Goal: Task Accomplishment & Management: Use online tool/utility

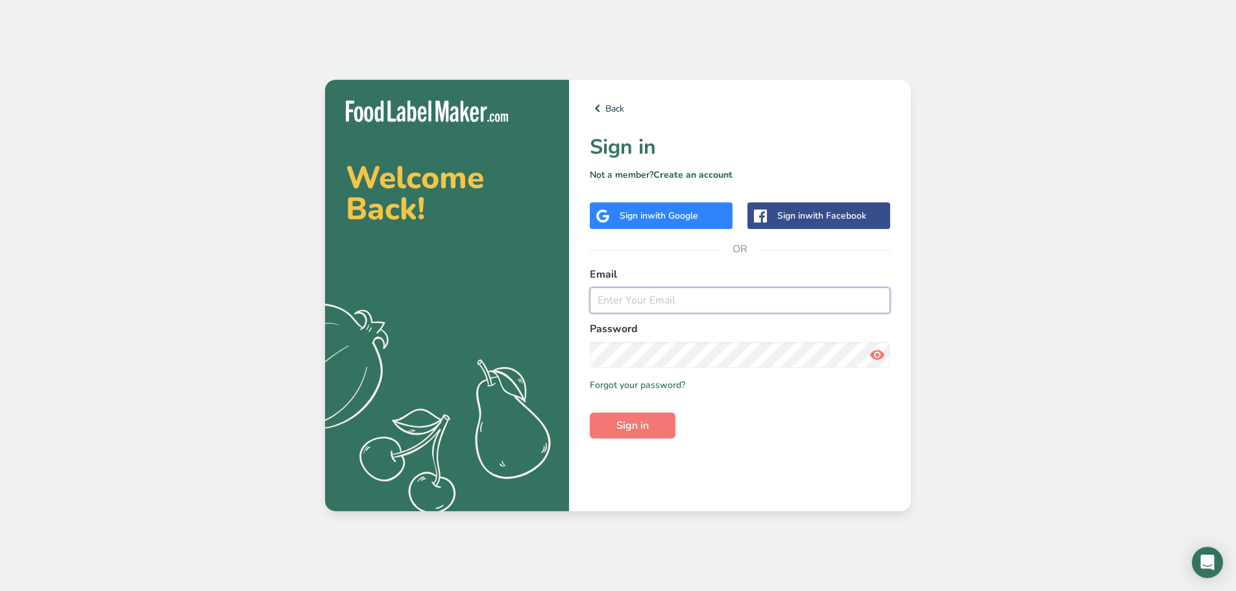
click at [622, 311] on input "email" at bounding box center [740, 301] width 300 height 26
type input "[EMAIL_ADDRESS][DOMAIN_NAME]"
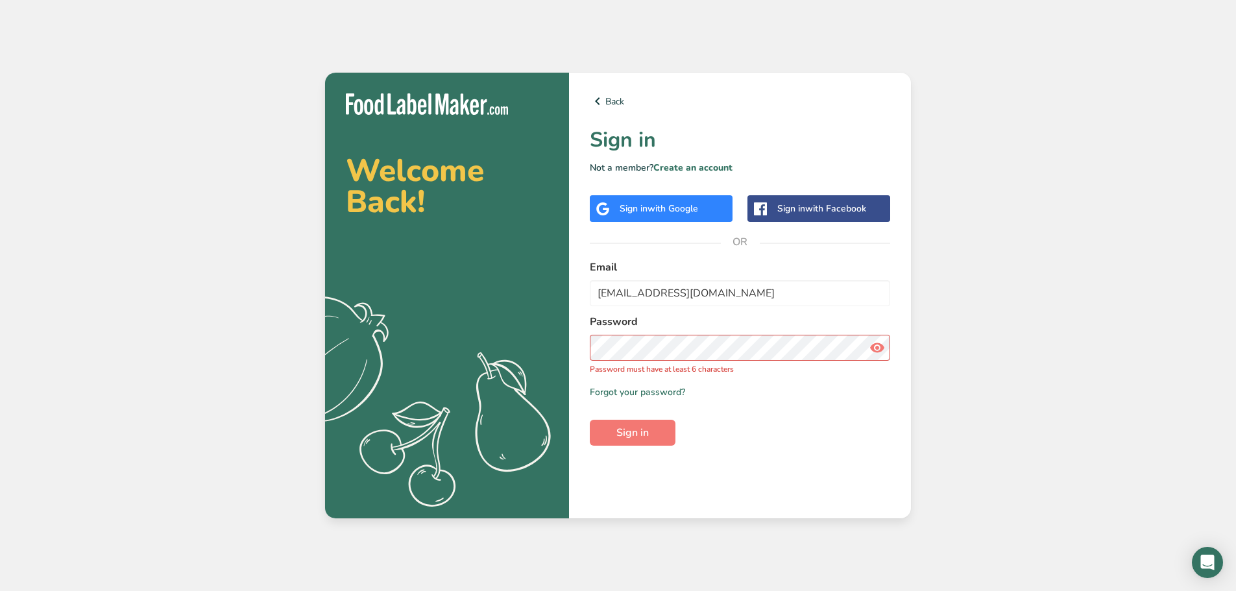
click at [887, 348] on span at bounding box center [877, 348] width 26 height 26
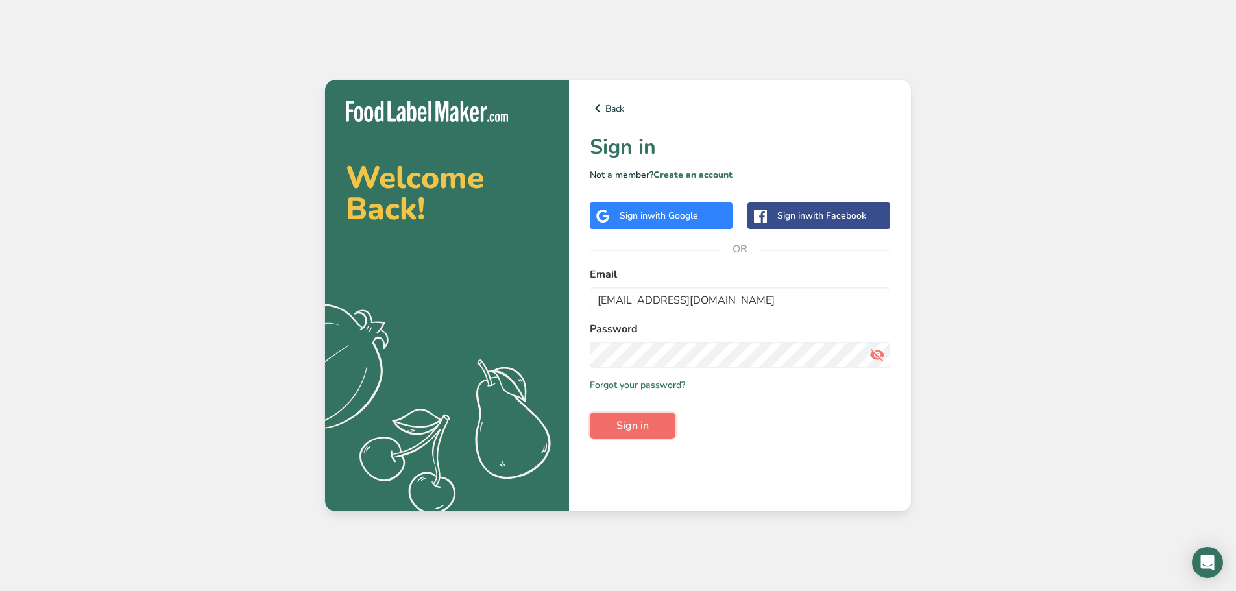
click at [661, 432] on button "Sign in" at bounding box center [633, 426] width 86 height 26
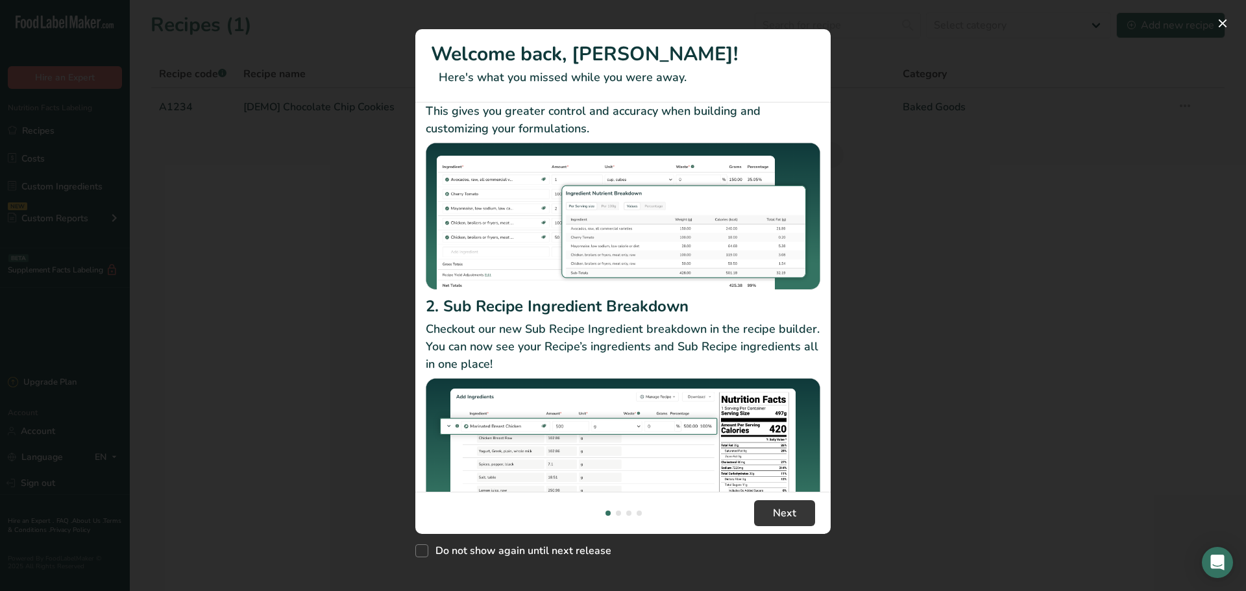
scroll to position [112, 0]
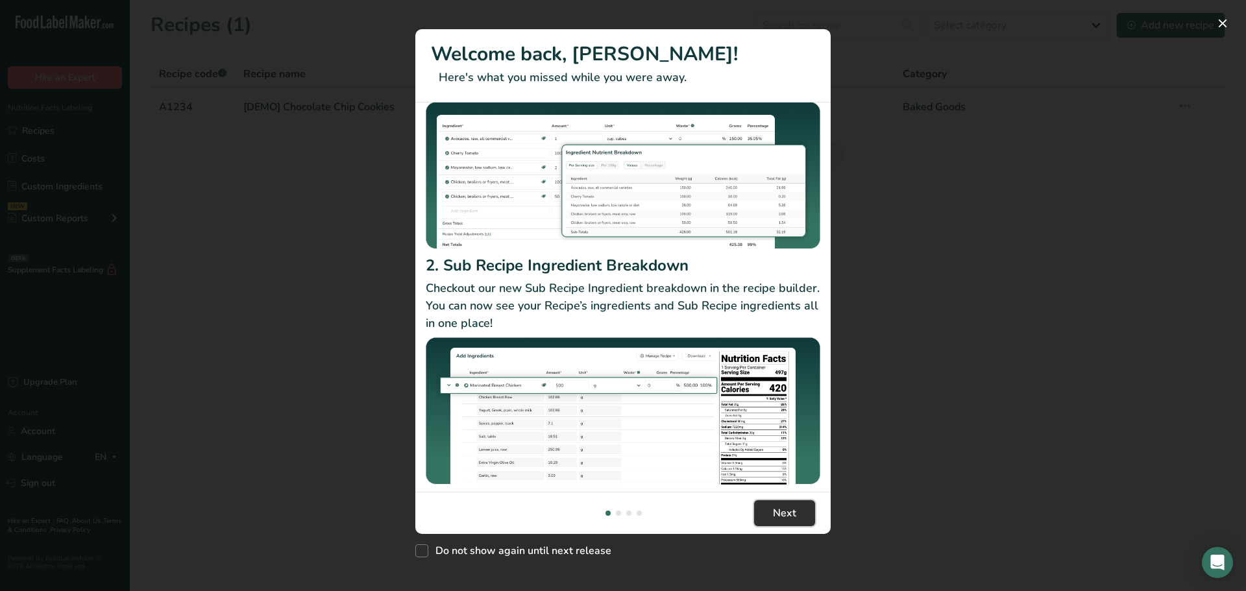
click at [788, 514] on span "Next" at bounding box center [784, 514] width 23 height 16
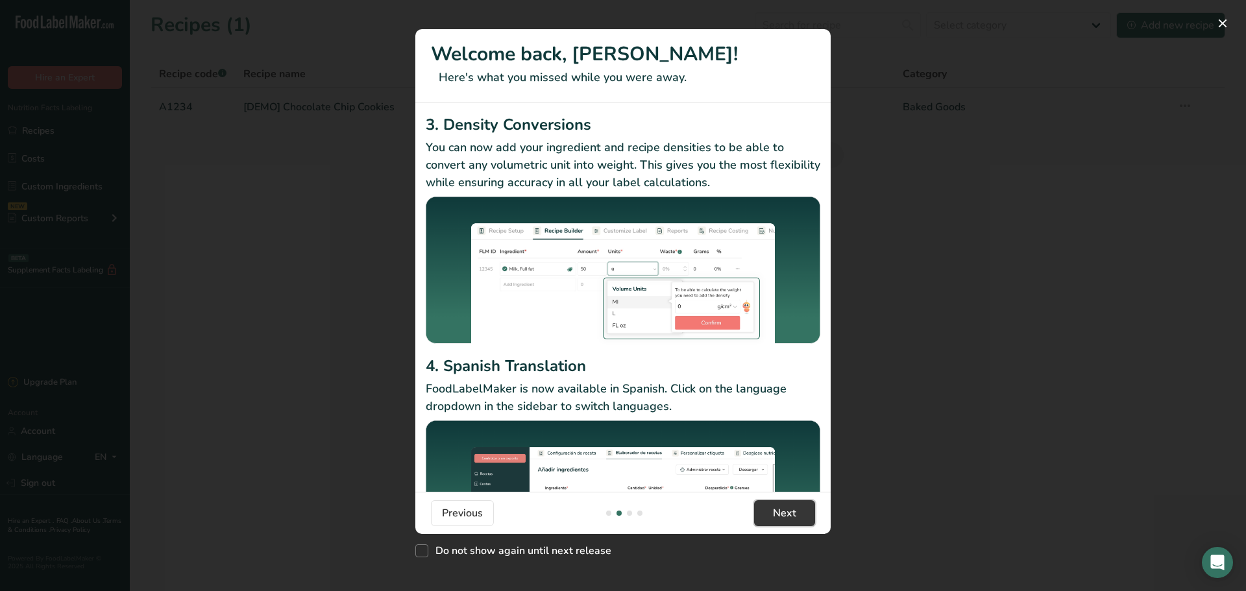
scroll to position [83, 0]
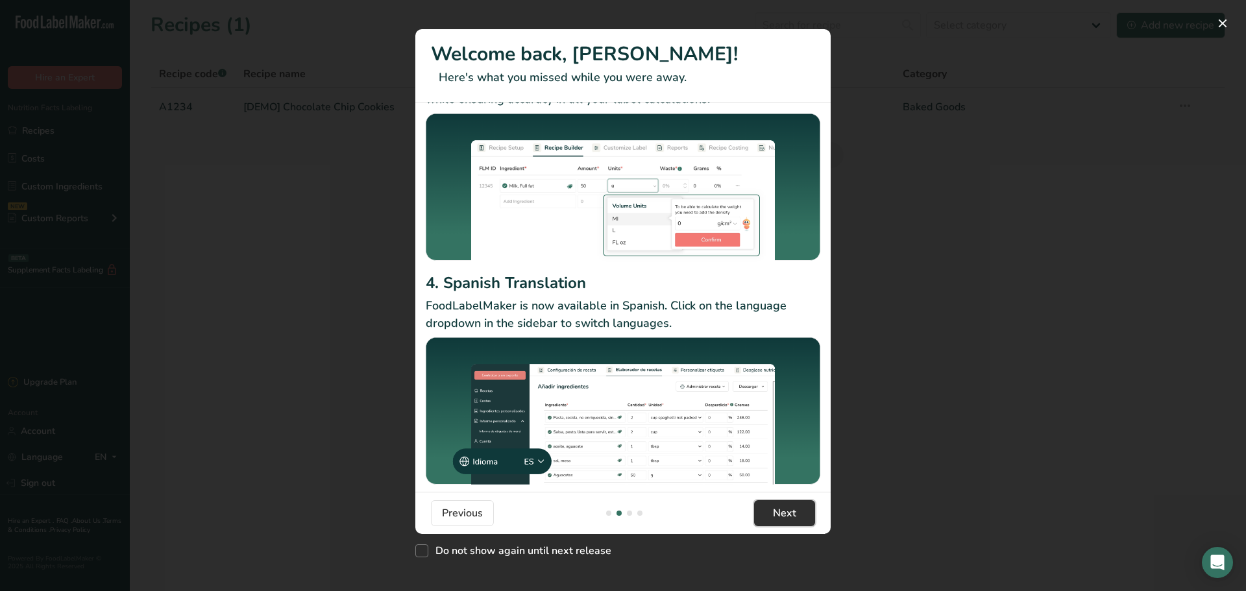
click at [774, 512] on span "Next" at bounding box center [784, 514] width 23 height 16
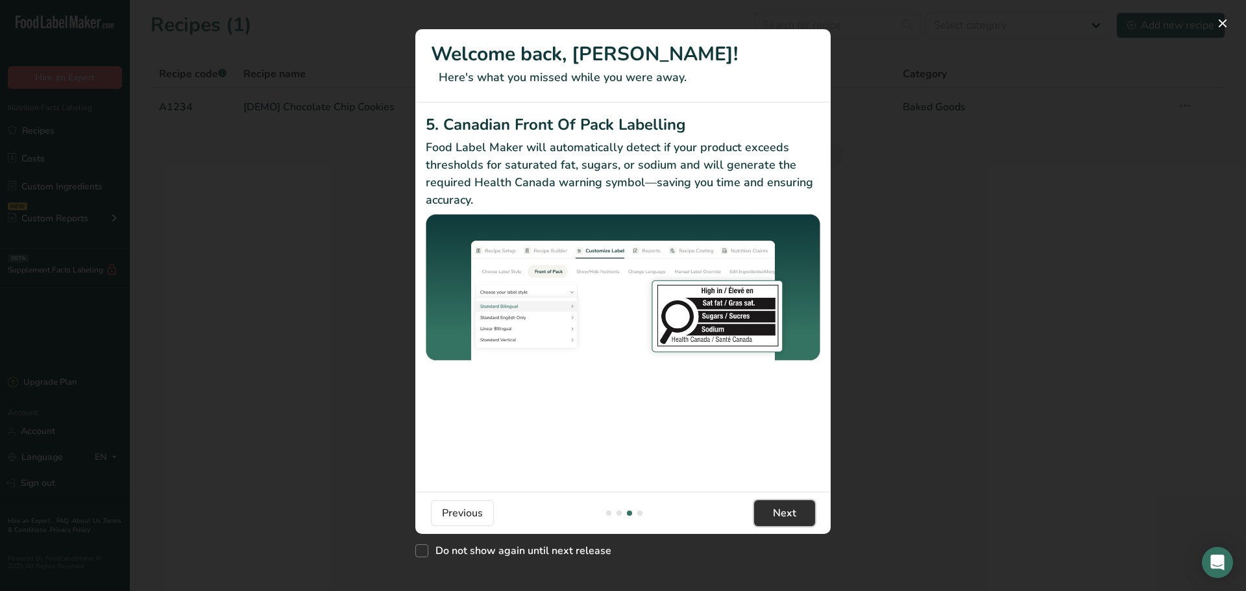
click at [774, 512] on span "Next" at bounding box center [784, 514] width 23 height 16
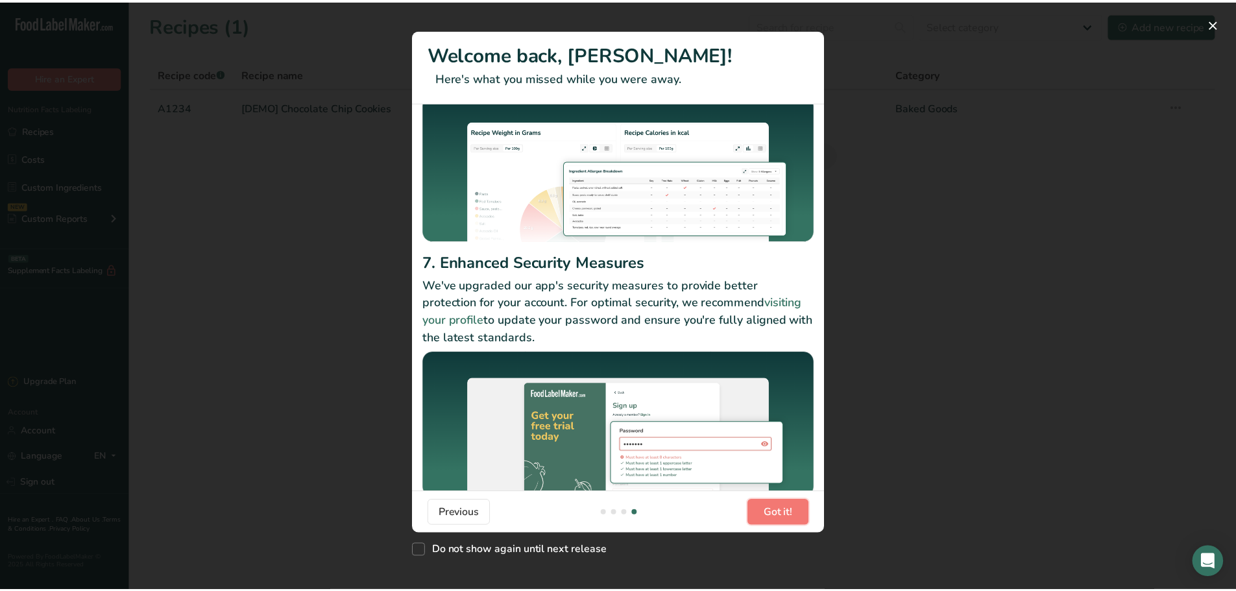
scroll to position [99, 0]
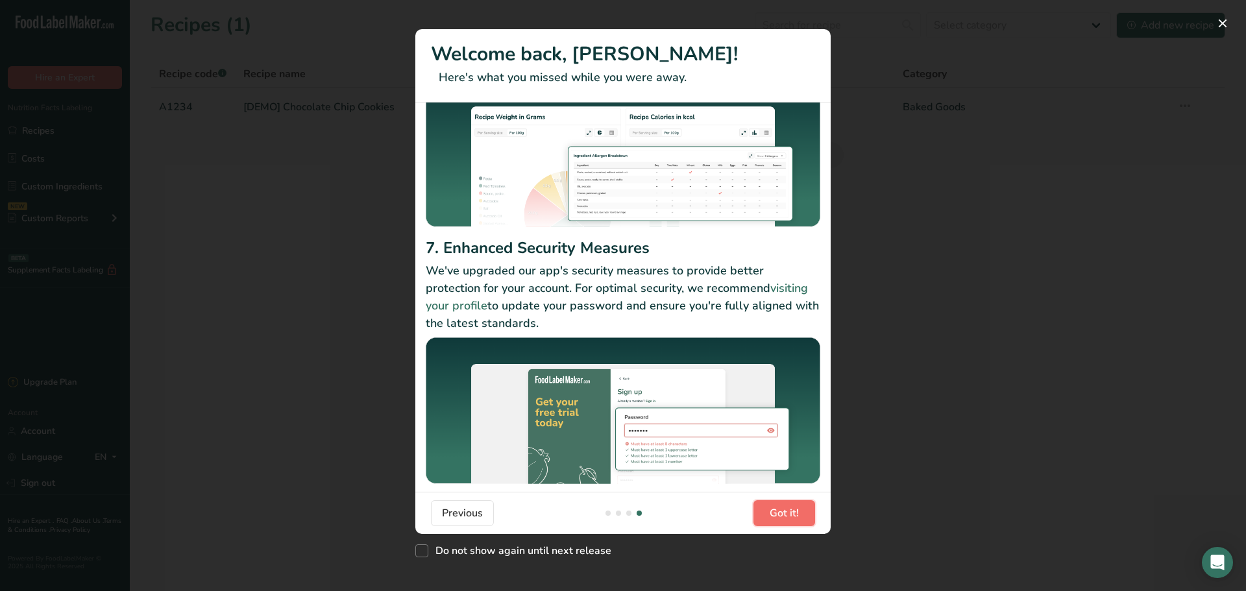
click at [779, 517] on span "Got it!" at bounding box center [784, 514] width 29 height 16
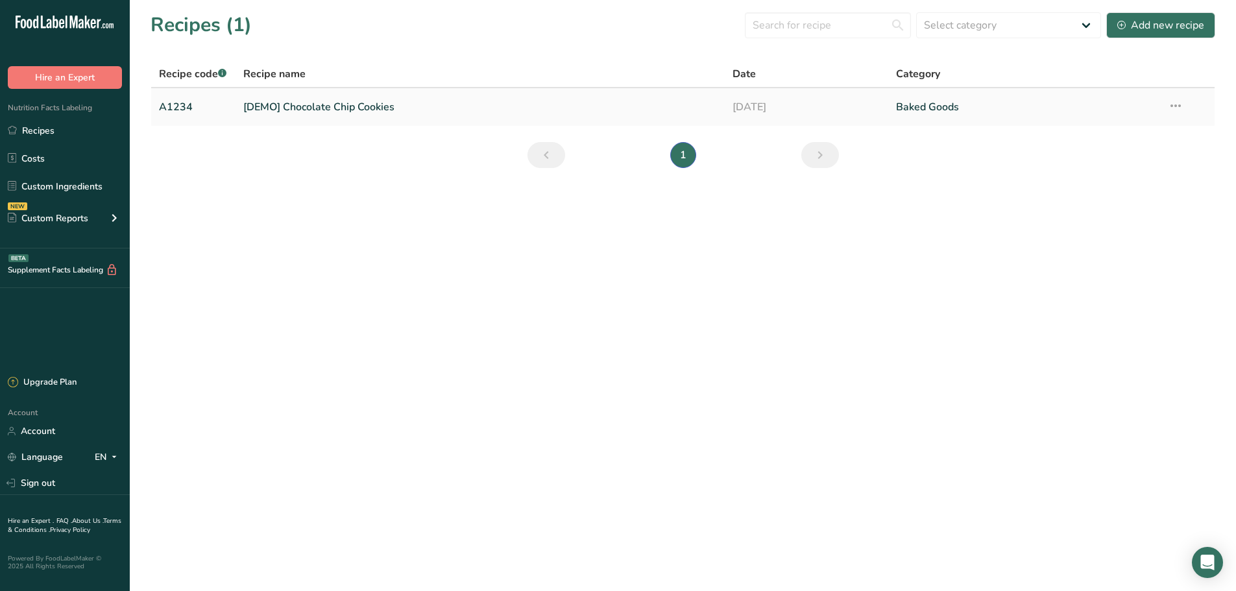
click at [346, 101] on link "[DEMO] Chocolate Chip Cookies" at bounding box center [480, 106] width 474 height 27
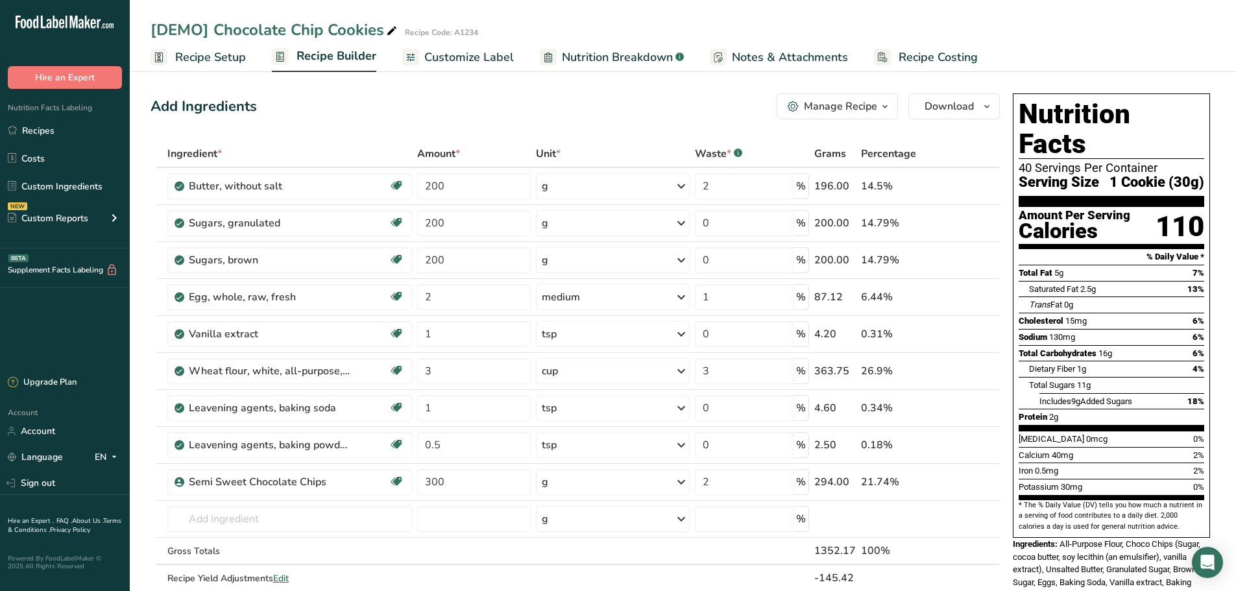
click at [330, 69] on link "Recipe Builder" at bounding box center [324, 57] width 104 height 31
click at [474, 56] on span "Customize Label" at bounding box center [469, 58] width 90 height 18
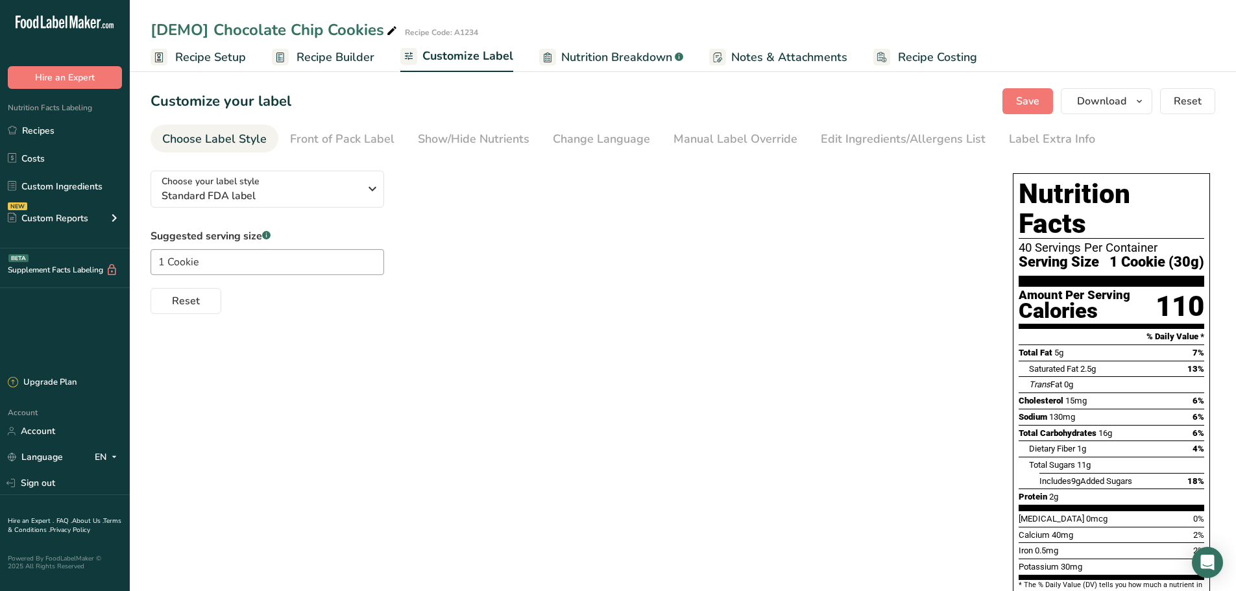
click at [578, 60] on span "Nutrition Breakdown" at bounding box center [616, 58] width 111 height 18
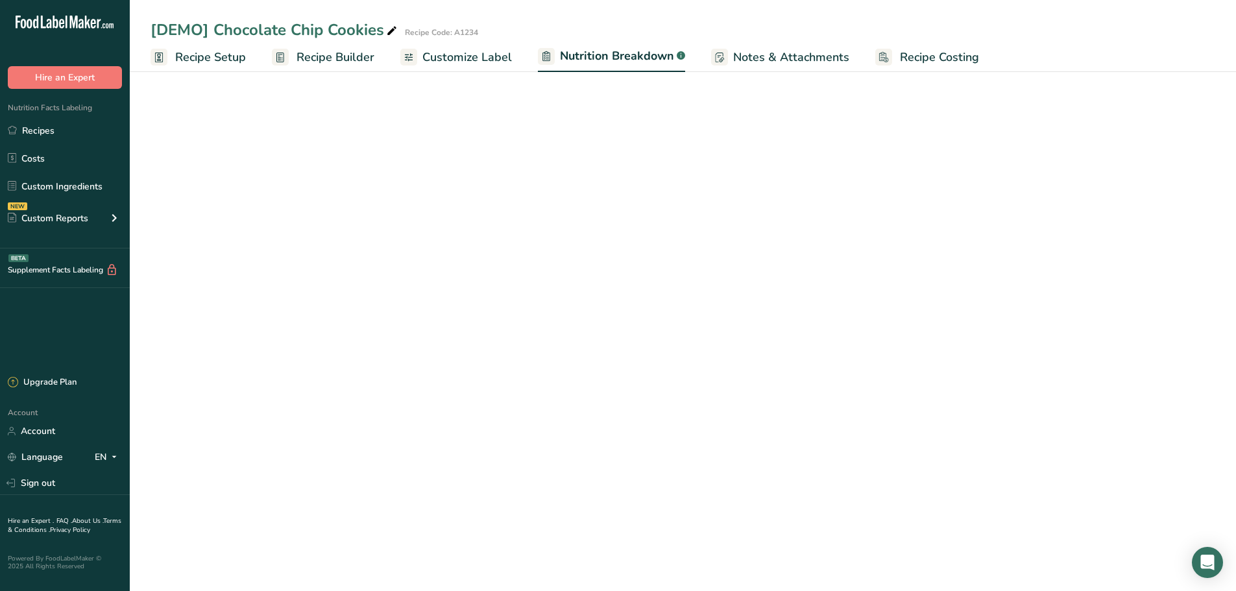
select select "Calories"
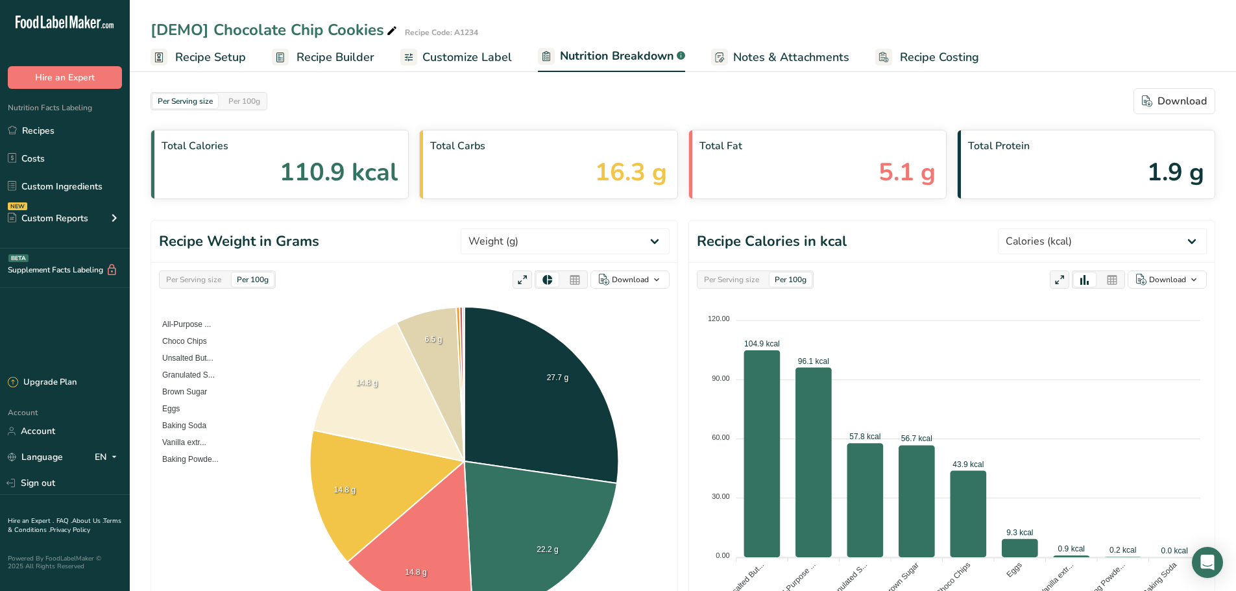
click at [776, 53] on span "Notes & Attachments" at bounding box center [791, 58] width 116 height 18
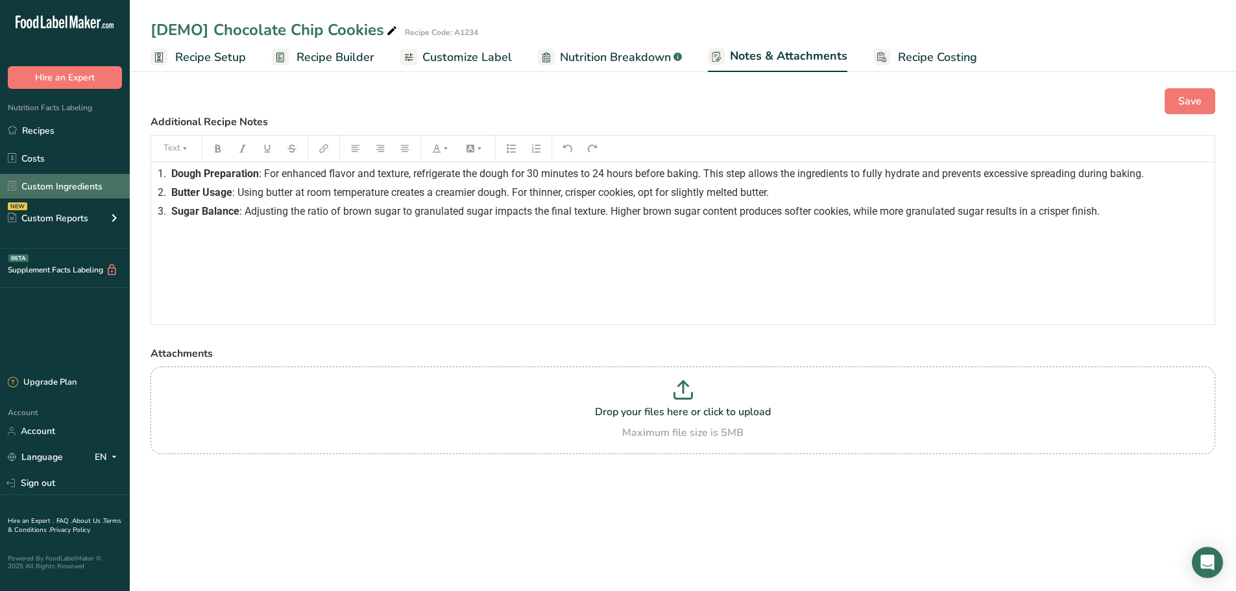
click at [71, 175] on link "Custom Ingredients" at bounding box center [65, 186] width 130 height 25
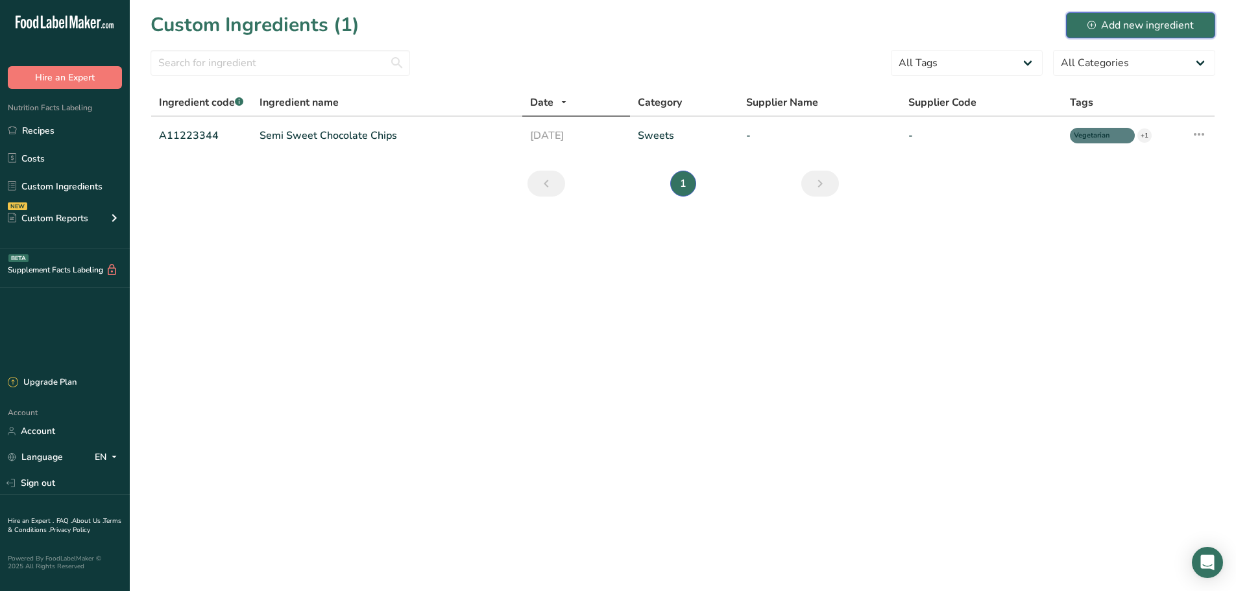
click at [1132, 29] on div "Add new ingredient" at bounding box center [1141, 26] width 106 height 16
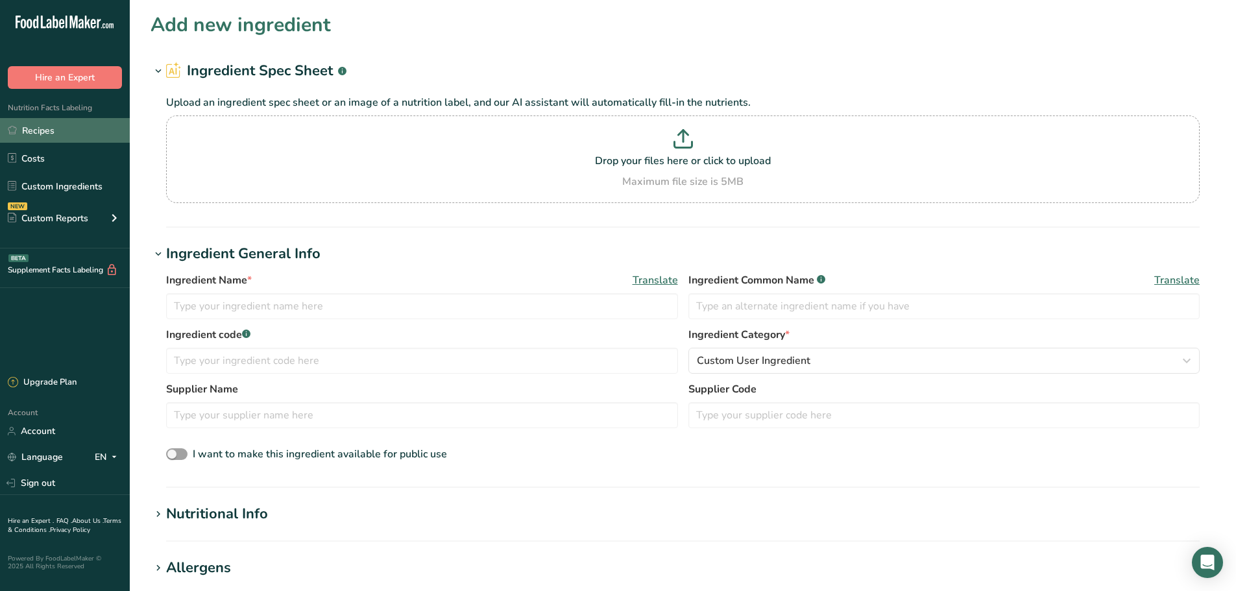
click at [47, 134] on link "Recipes" at bounding box center [65, 130] width 130 height 25
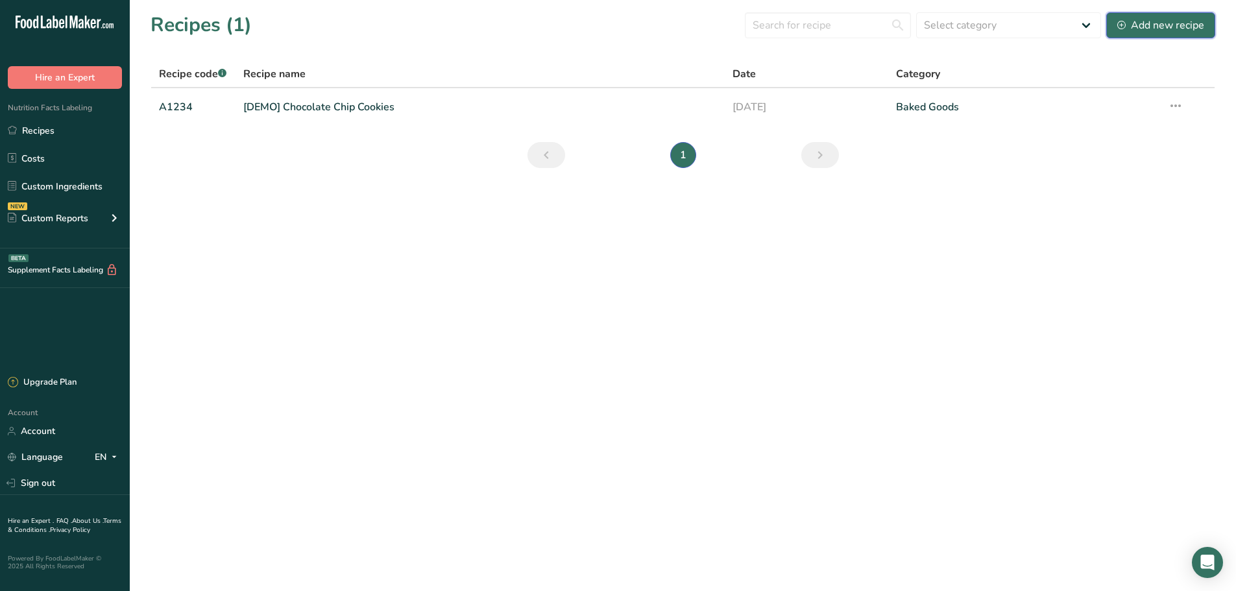
click at [1112, 25] on button "Add new recipe" at bounding box center [1161, 25] width 109 height 26
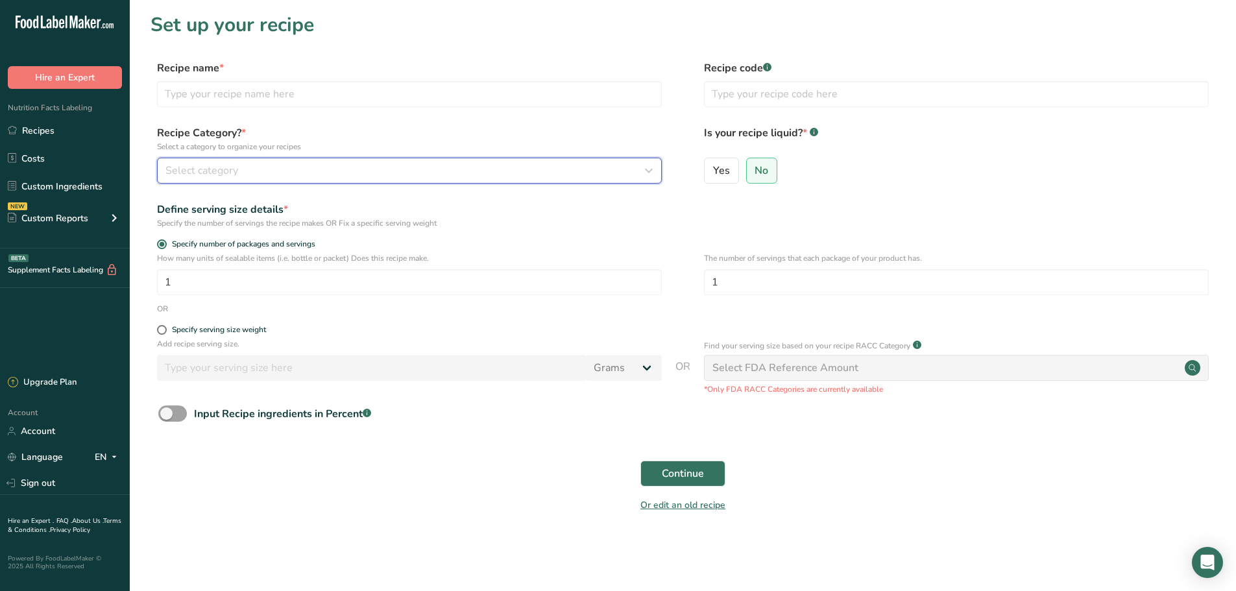
click at [652, 178] on icon "button" at bounding box center [649, 170] width 16 height 23
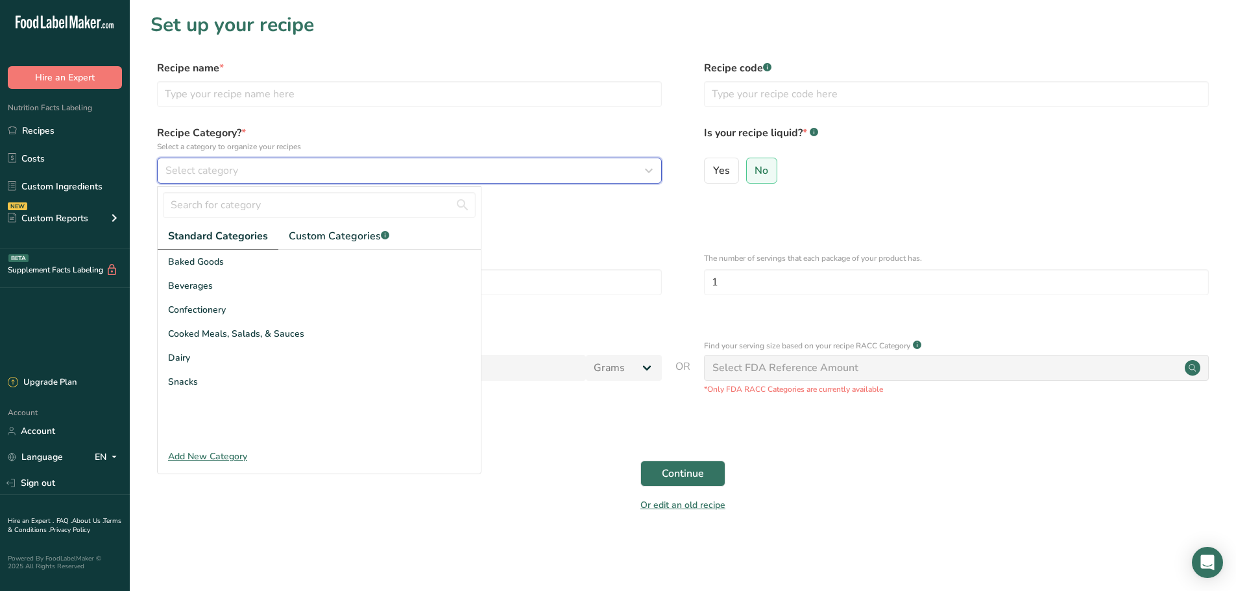
click at [652, 178] on icon "button" at bounding box center [649, 170] width 16 height 23
